Goal: Task Accomplishment & Management: Use online tool/utility

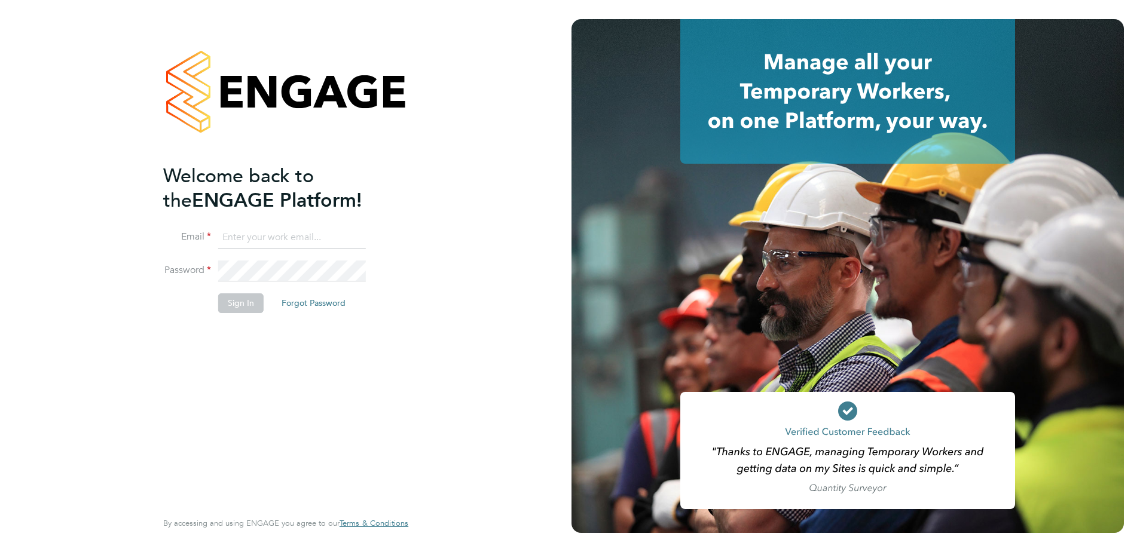
type input "Adrian.Faur@vistry.co.uk"
click at [235, 307] on button "Sign In" at bounding box center [240, 302] width 45 height 19
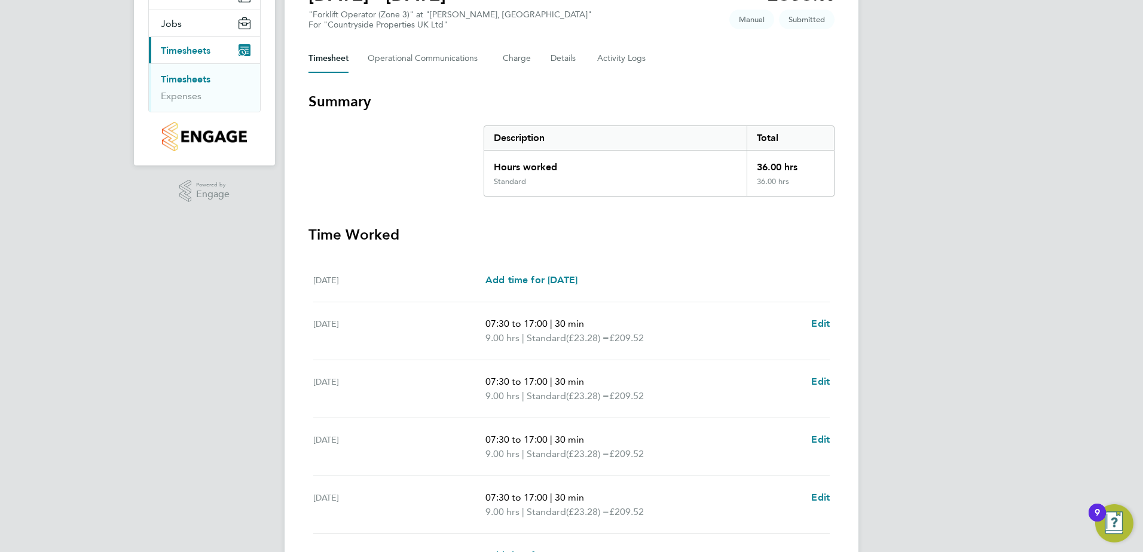
scroll to position [299, 0]
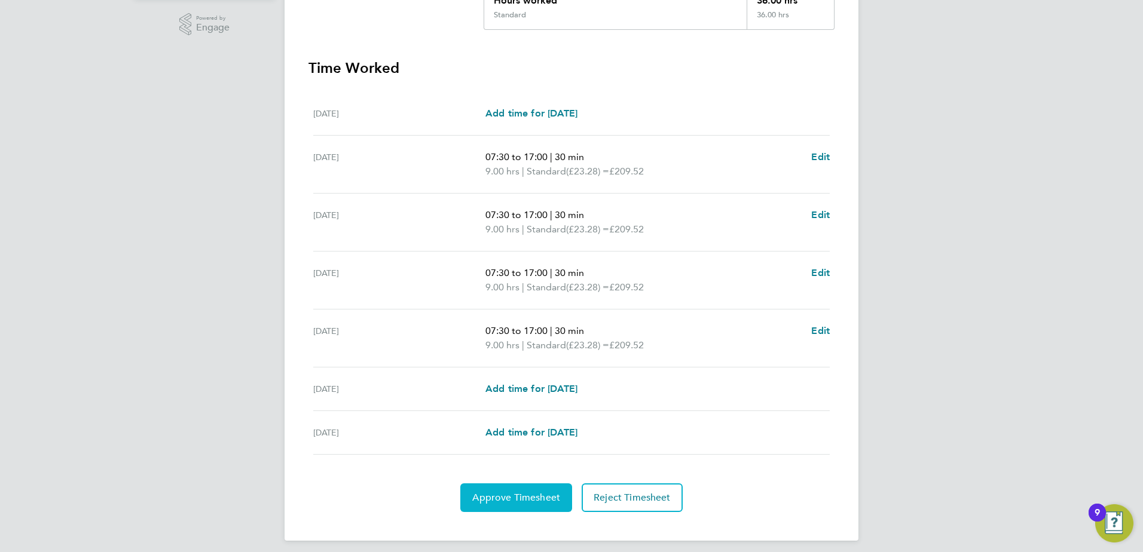
click at [511, 503] on span "Approve Timesheet" at bounding box center [516, 498] width 88 height 12
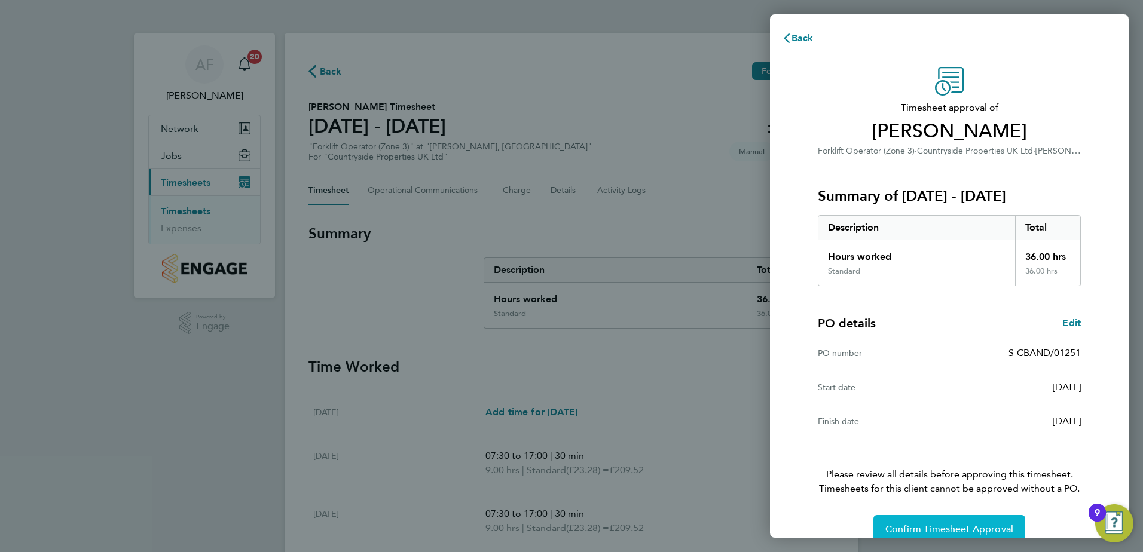
click at [917, 530] on span "Confirm Timesheet Approval" at bounding box center [949, 530] width 128 height 12
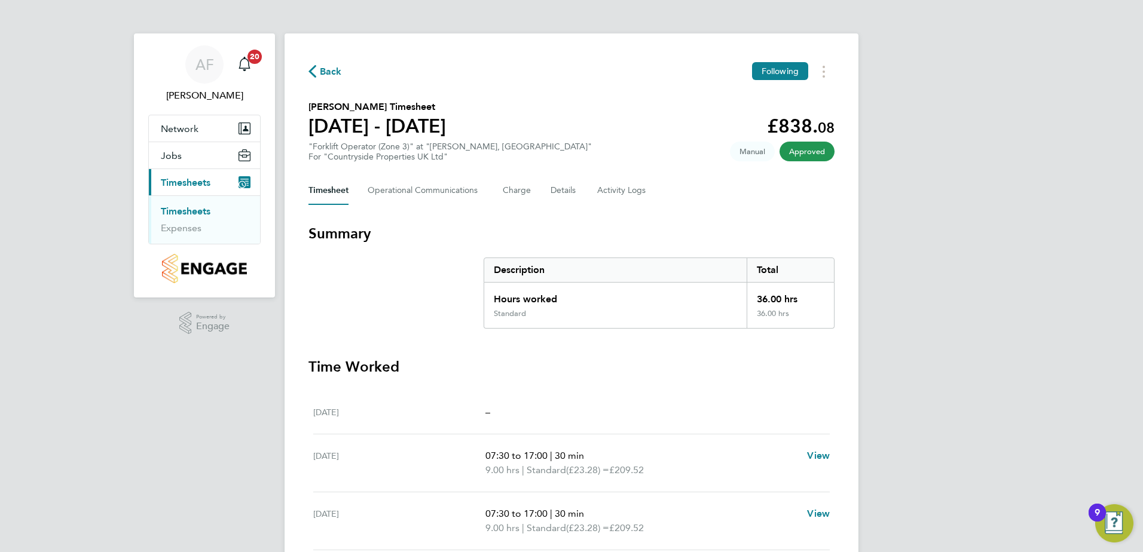
click at [174, 212] on link "Timesheets" at bounding box center [186, 211] width 50 height 11
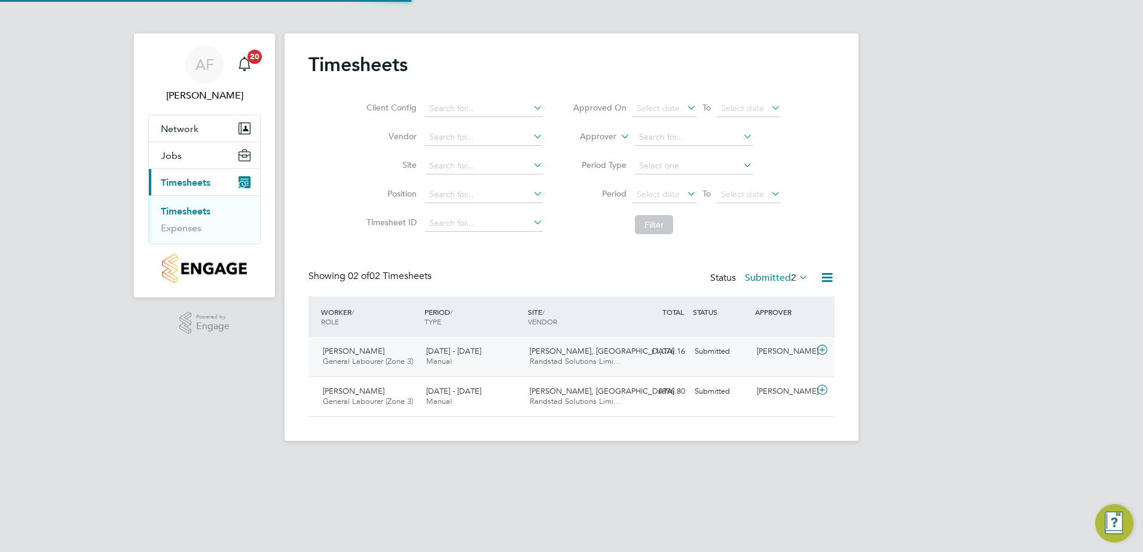
scroll to position [30, 104]
click at [438, 399] on span "Manual" at bounding box center [439, 401] width 26 height 10
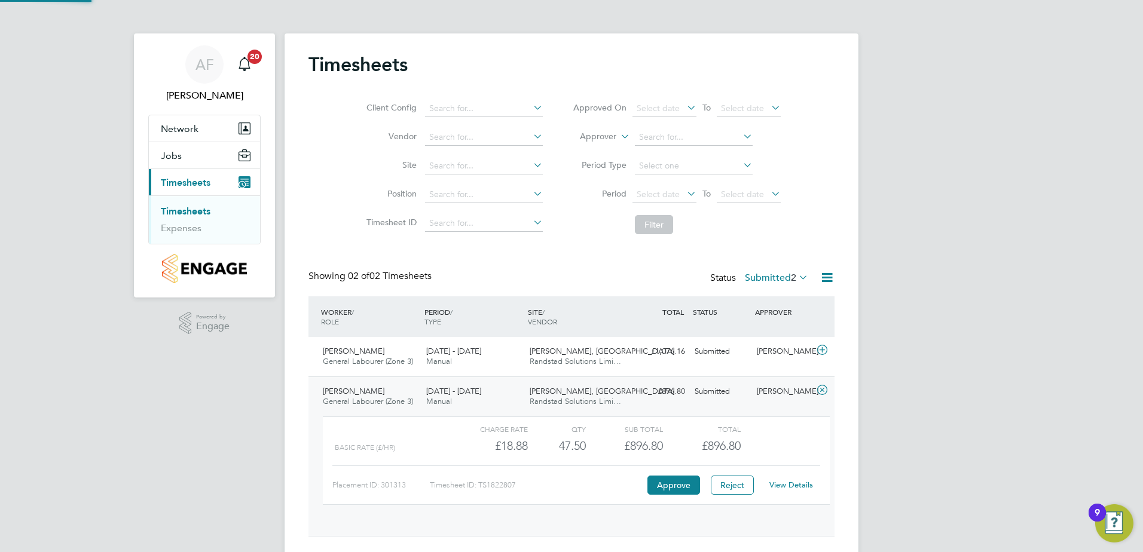
scroll to position [20, 117]
click at [656, 486] on button "Approve" at bounding box center [673, 485] width 53 height 19
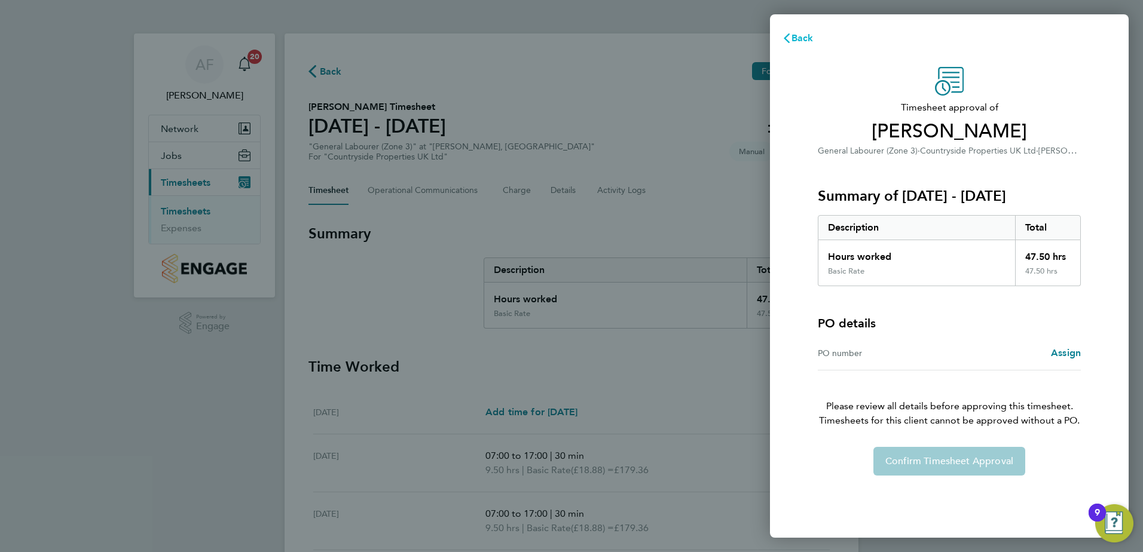
click at [794, 39] on span "Back" at bounding box center [802, 37] width 22 height 11
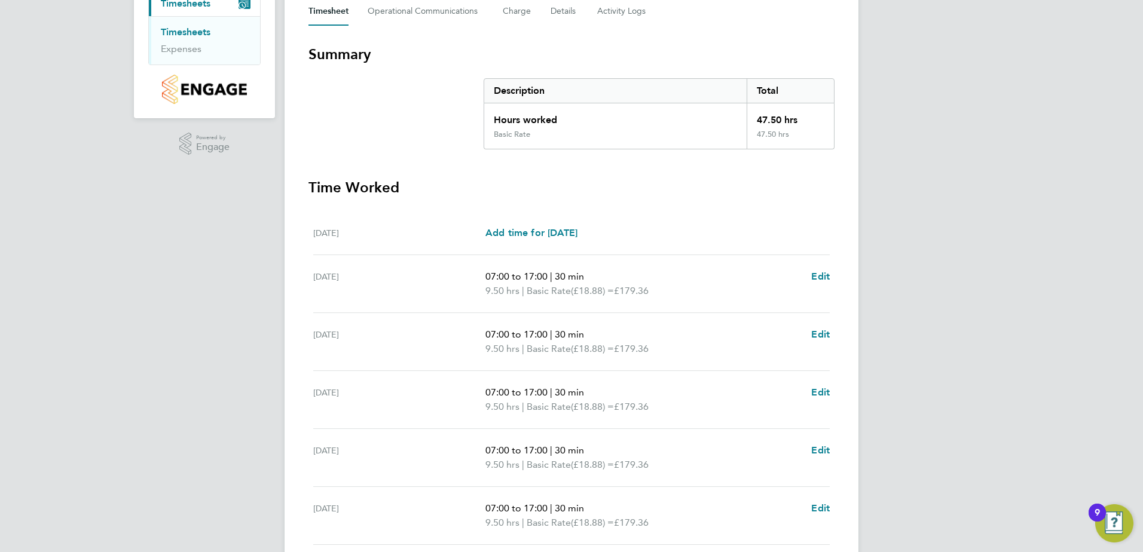
scroll to position [321, 0]
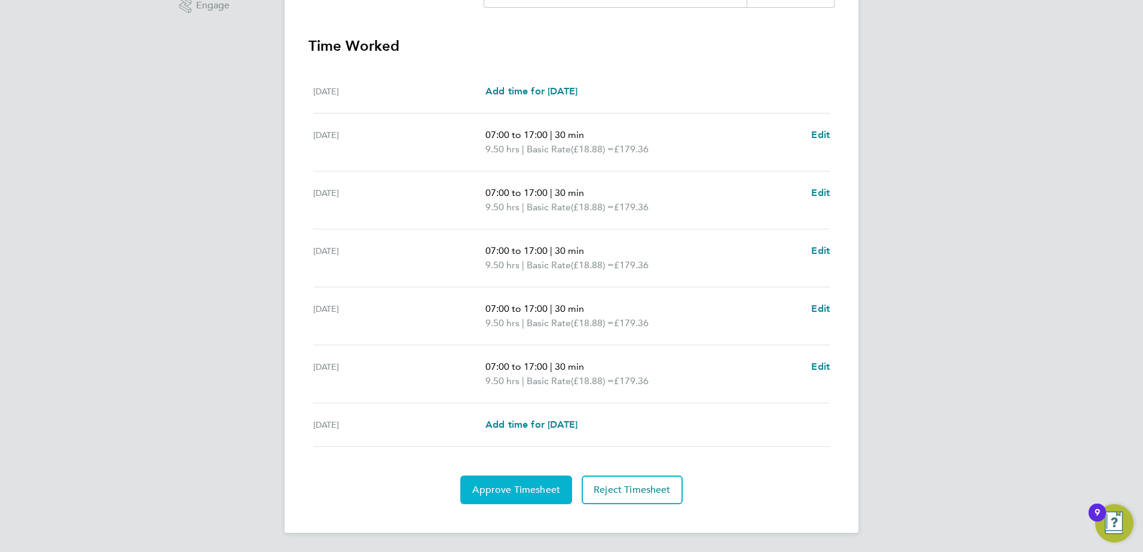
click at [503, 489] on span "Approve Timesheet" at bounding box center [516, 490] width 88 height 12
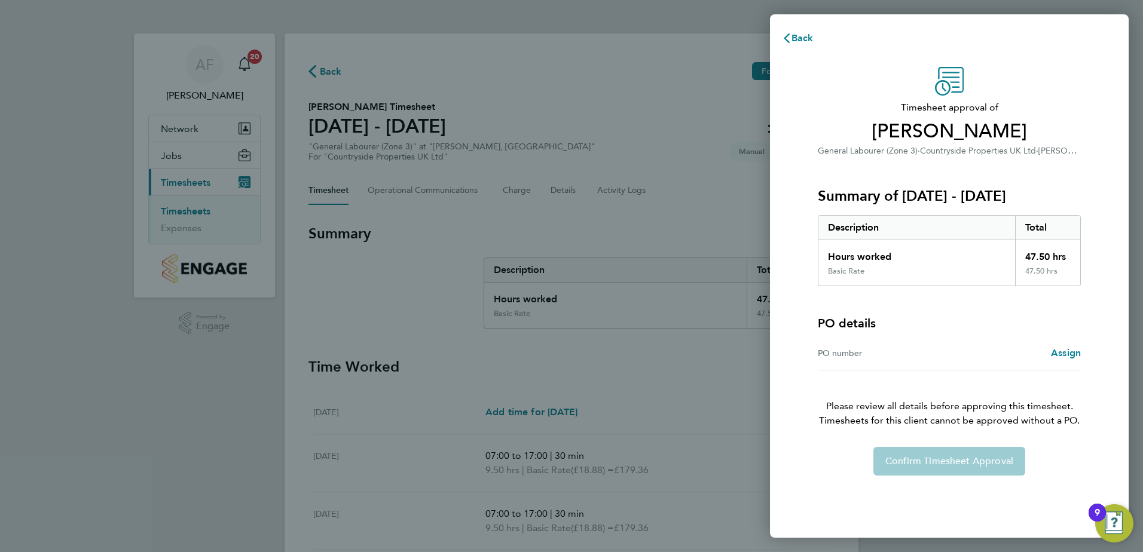
click at [934, 459] on div "Confirm Timesheet Approval" at bounding box center [949, 461] width 292 height 29
click at [230, 309] on div "Back Timesheet approval of Ionel Bratosin General Labourer (Zone 3) · Countrysi…" at bounding box center [571, 276] width 1143 height 552
click at [184, 208] on div "Back Timesheet approval of Ionel Bratosin General Labourer (Zone 3) · Countrysi…" at bounding box center [571, 276] width 1143 height 552
click at [184, 213] on div "Back Timesheet approval of Ionel Bratosin General Labourer (Zone 3) · Countrysi…" at bounding box center [571, 276] width 1143 height 552
click at [911, 468] on div "Confirm Timesheet Approval" at bounding box center [949, 461] width 292 height 29
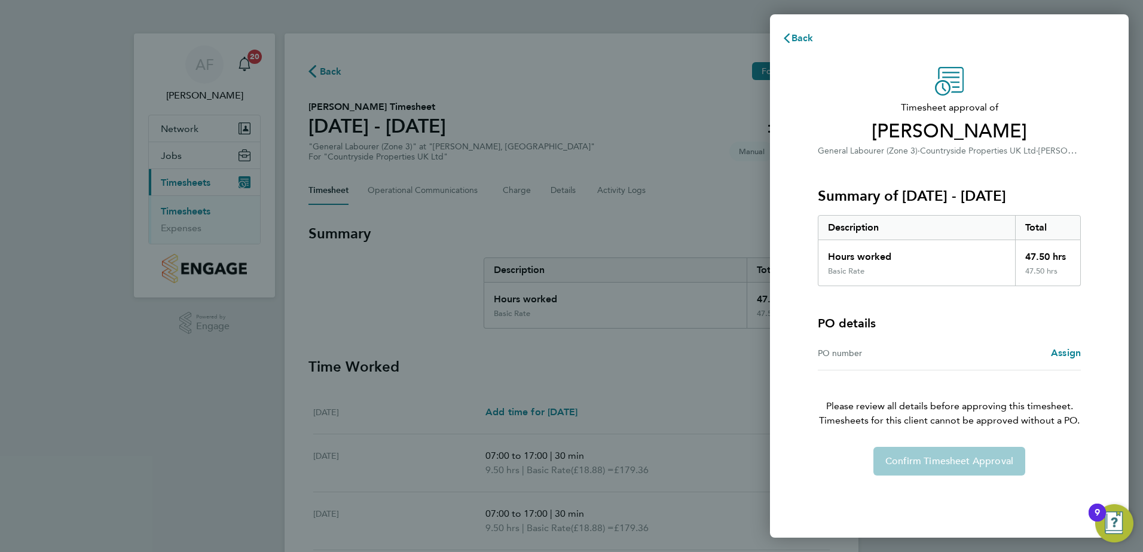
click at [311, 231] on div "Back Timesheet approval of Ionel Bratosin General Labourer (Zone 3) · Countrysi…" at bounding box center [571, 276] width 1143 height 552
click at [164, 187] on div "Back Timesheet approval of Ionel Bratosin General Labourer (Zone 3) · Countrysi…" at bounding box center [571, 276] width 1143 height 552
click at [174, 212] on div "Back Timesheet approval of Ionel Bratosin General Labourer (Zone 3) · Countrysi…" at bounding box center [571, 276] width 1143 height 552
click at [790, 40] on icon "button" at bounding box center [787, 38] width 10 height 10
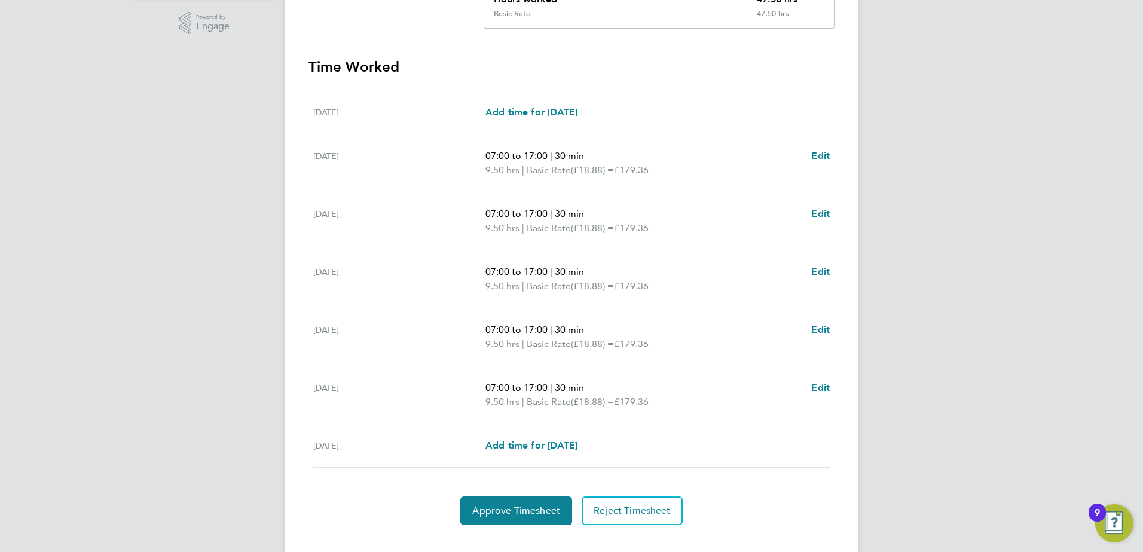
scroll to position [321, 0]
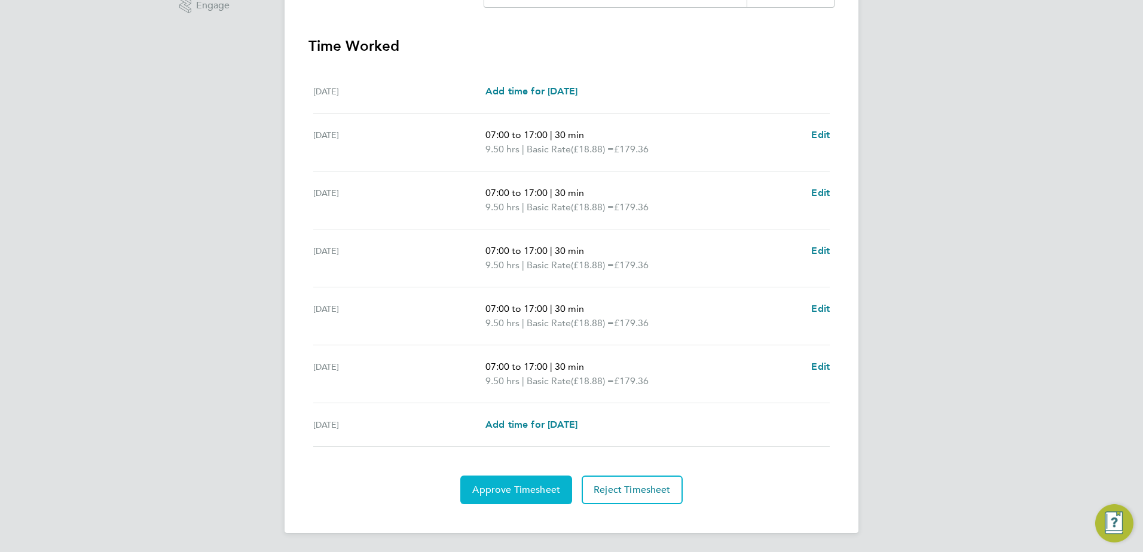
click at [521, 478] on button "Approve Timesheet" at bounding box center [516, 490] width 112 height 29
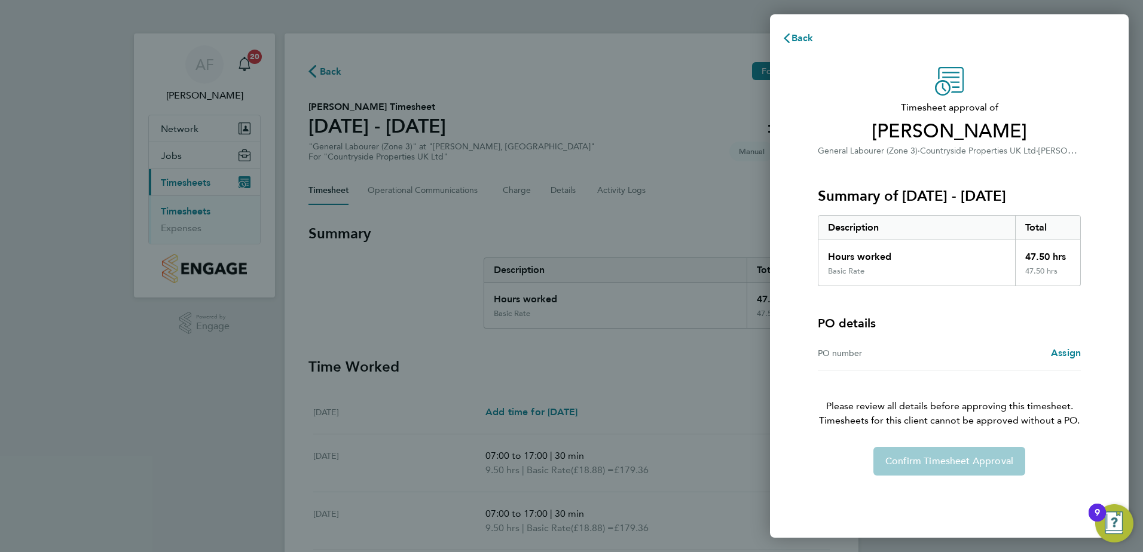
drag, startPoint x: 951, startPoint y: 478, endPoint x: 940, endPoint y: 475, distance: 11.3
click at [947, 476] on div "Timesheet approval of Ionel Bratosin General Labourer (Zone 3) · Countryside Pr…" at bounding box center [949, 295] width 359 height 485
click at [45, 99] on div "Back Timesheet approval of Ionel Bratosin General Labourer (Zone 3) · Countrysi…" at bounding box center [571, 276] width 1143 height 552
click at [148, 13] on div "Back Timesheet approval of Ionel Bratosin General Labourer (Zone 3) · Countrysi…" at bounding box center [571, 276] width 1143 height 552
click at [792, 31] on button "Back" at bounding box center [798, 38] width 56 height 24
